Goal: Transaction & Acquisition: Purchase product/service

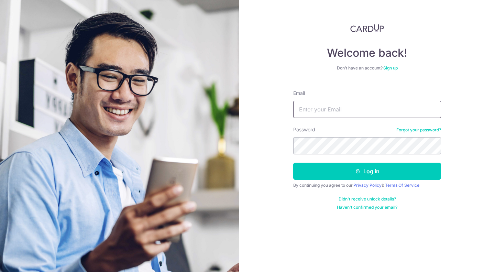
click at [392, 106] on input "Email" at bounding box center [368, 109] width 148 height 17
type input "[EMAIL_ADDRESS][DOMAIN_NAME]"
click at [294, 163] on button "Log in" at bounding box center [368, 171] width 148 height 17
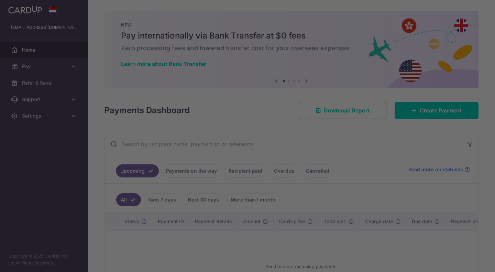
click at [69, 70] on div at bounding box center [250, 137] width 500 height 275
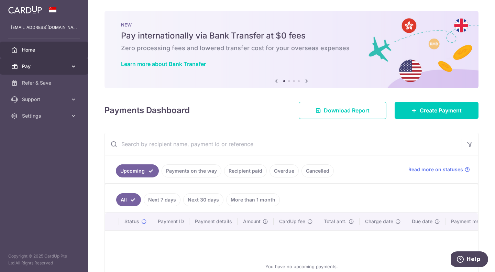
click at [72, 69] on icon at bounding box center [73, 66] width 7 height 7
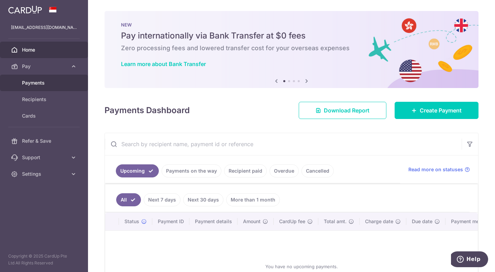
click at [53, 85] on span "Payments" at bounding box center [44, 82] width 45 height 7
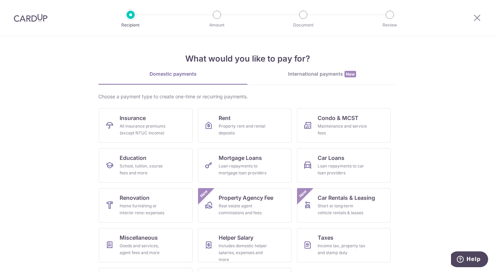
click at [38, 26] on div at bounding box center [30, 18] width 61 height 36
click at [39, 19] on img at bounding box center [31, 18] width 34 height 8
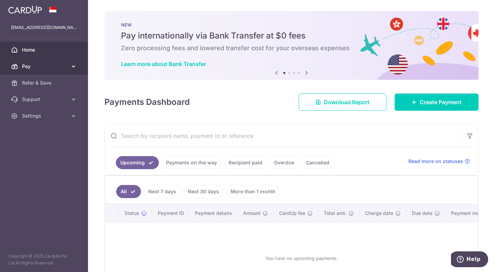
click at [67, 62] on link "Pay" at bounding box center [44, 66] width 88 height 17
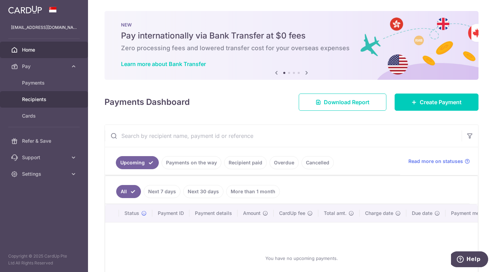
click at [34, 103] on span "Recipients" at bounding box center [44, 99] width 45 height 7
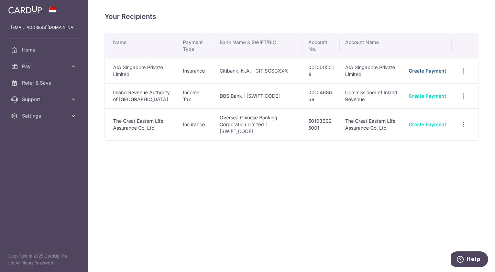
click at [433, 70] on link "Create Payment" at bounding box center [428, 71] width 38 height 6
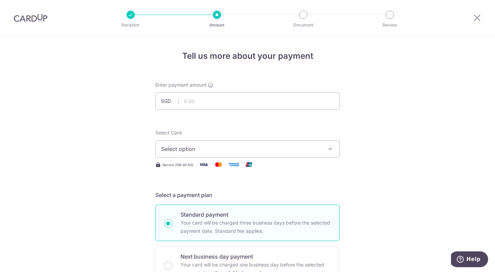
click at [217, 102] on input "text" at bounding box center [248, 101] width 184 height 17
paste input "1,086.12"
type input "1,086.12"
click at [254, 141] on button "Select option" at bounding box center [248, 148] width 184 height 17
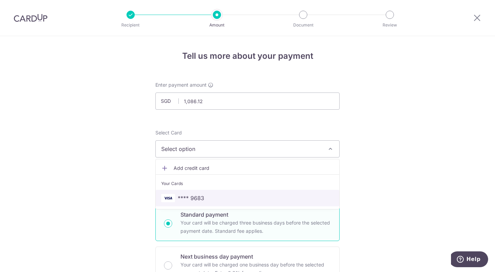
click at [205, 199] on span "**** 9683" at bounding box center [247, 198] width 173 height 8
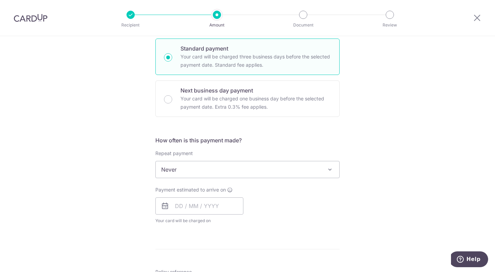
scroll to position [168, 0]
click at [235, 177] on div "How often is this payment made? Repeat payment Never Every week Every month Eve…" at bounding box center [248, 182] width 184 height 94
click at [239, 171] on span "Never" at bounding box center [248, 168] width 184 height 17
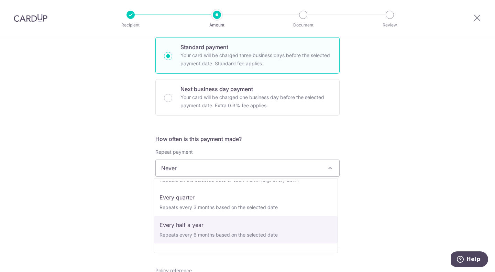
scroll to position [75, 0]
click at [104, 208] on div "Tell us more about your payment Enter payment amount SGD 1,086.12 1086.12 Selec…" at bounding box center [247, 180] width 495 height 622
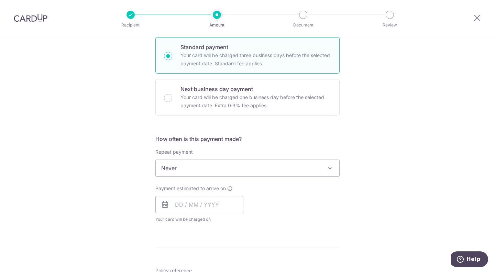
scroll to position [202, 0]
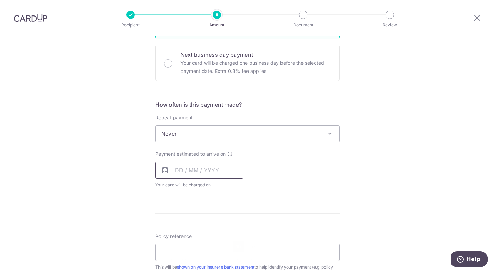
click at [182, 169] on input "text" at bounding box center [200, 170] width 88 height 17
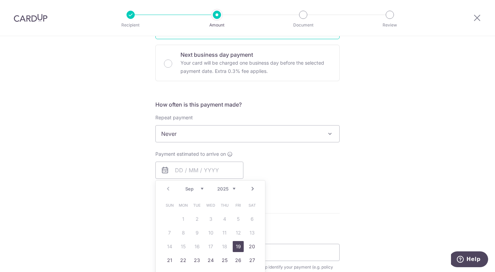
click at [156, 228] on div "Prev Next Sep Oct Nov Dec 2025 2026 2027 2028 2029 2030 2031 2032 2033 2034 203…" at bounding box center [211, 242] width 110 height 125
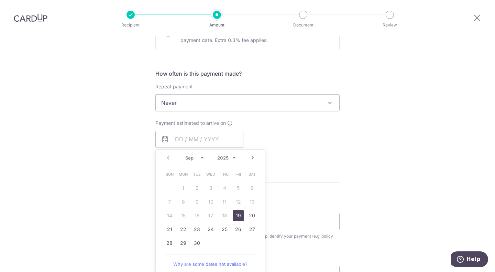
scroll to position [233, 0]
click at [250, 158] on link "Next" at bounding box center [253, 157] width 8 height 8
click at [167, 156] on link "Prev" at bounding box center [168, 157] width 8 height 8
click at [195, 244] on link "30" at bounding box center [197, 242] width 11 height 11
type input "30/09/2025"
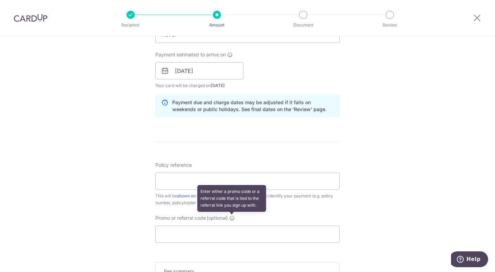
scroll to position [302, 0]
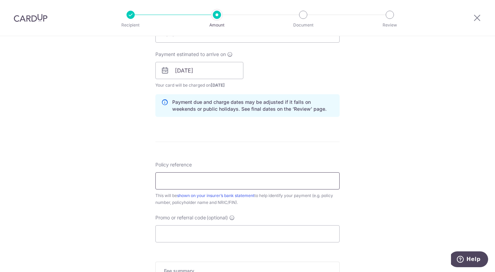
click at [214, 184] on input "Policy reference" at bounding box center [248, 180] width 184 height 17
type input "U123478690"
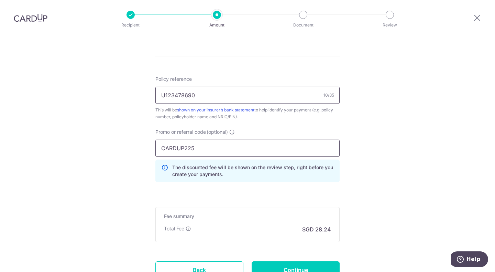
scroll to position [389, 0]
drag, startPoint x: 183, startPoint y: 145, endPoint x: 113, endPoint y: 154, distance: 70.8
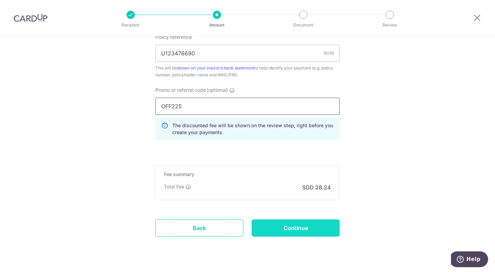
type input "OFF225"
click at [267, 226] on input "Continue" at bounding box center [296, 228] width 88 height 17
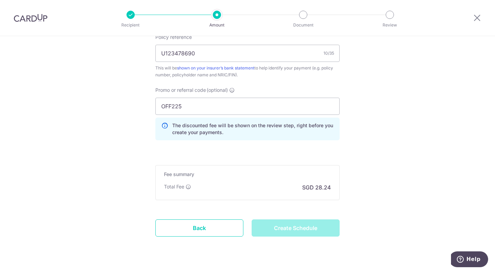
type input "Create Schedule"
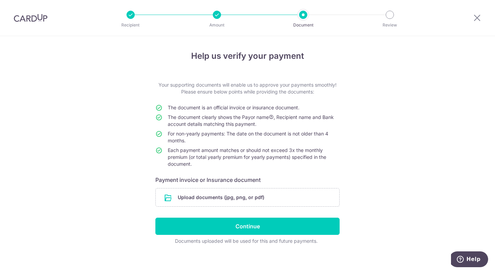
drag, startPoint x: 28, startPoint y: 136, endPoint x: 70, endPoint y: 132, distance: 42.2
click at [28, 136] on div "Help us verify your payment Your supporting documents will enable us to approve…" at bounding box center [247, 156] width 495 height 241
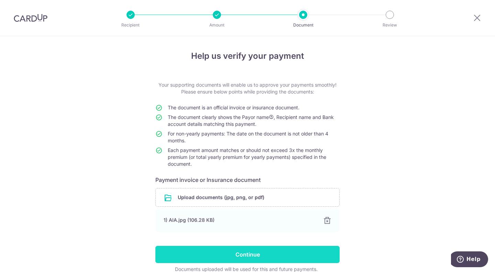
click at [234, 254] on input "Continue" at bounding box center [248, 254] width 184 height 17
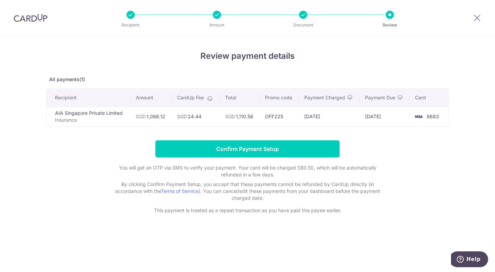
drag, startPoint x: 73, startPoint y: 151, endPoint x: 77, endPoint y: 150, distance: 4.9
click at [73, 151] on form "Confirm Payment Setup You will get an OTP via SMS to verify your payment. Your …" at bounding box center [247, 177] width 403 height 74
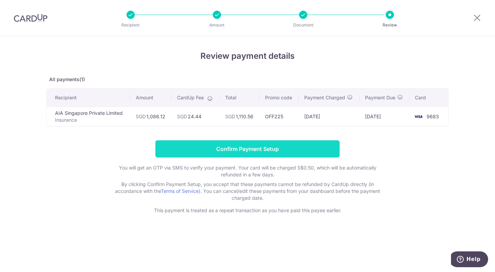
click at [246, 145] on input "Confirm Payment Setup" at bounding box center [248, 148] width 184 height 17
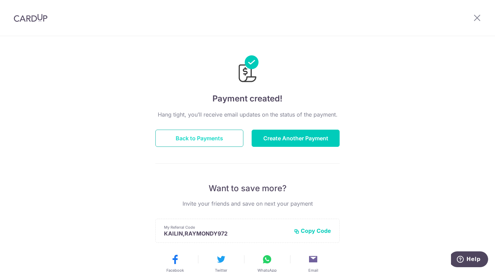
click at [201, 141] on button "Back to Payments" at bounding box center [200, 138] width 88 height 17
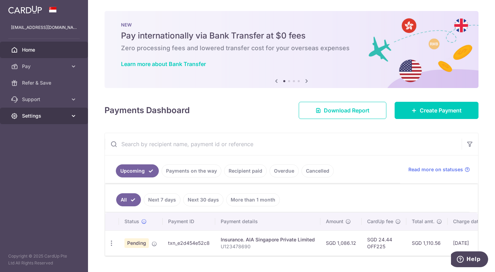
click at [75, 116] on icon at bounding box center [73, 116] width 7 height 7
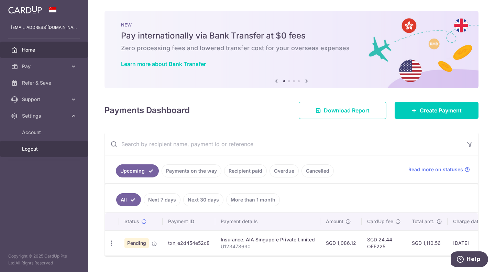
click at [43, 147] on span "Logout" at bounding box center [44, 149] width 45 height 7
